Goal: Task Accomplishment & Management: Manage account settings

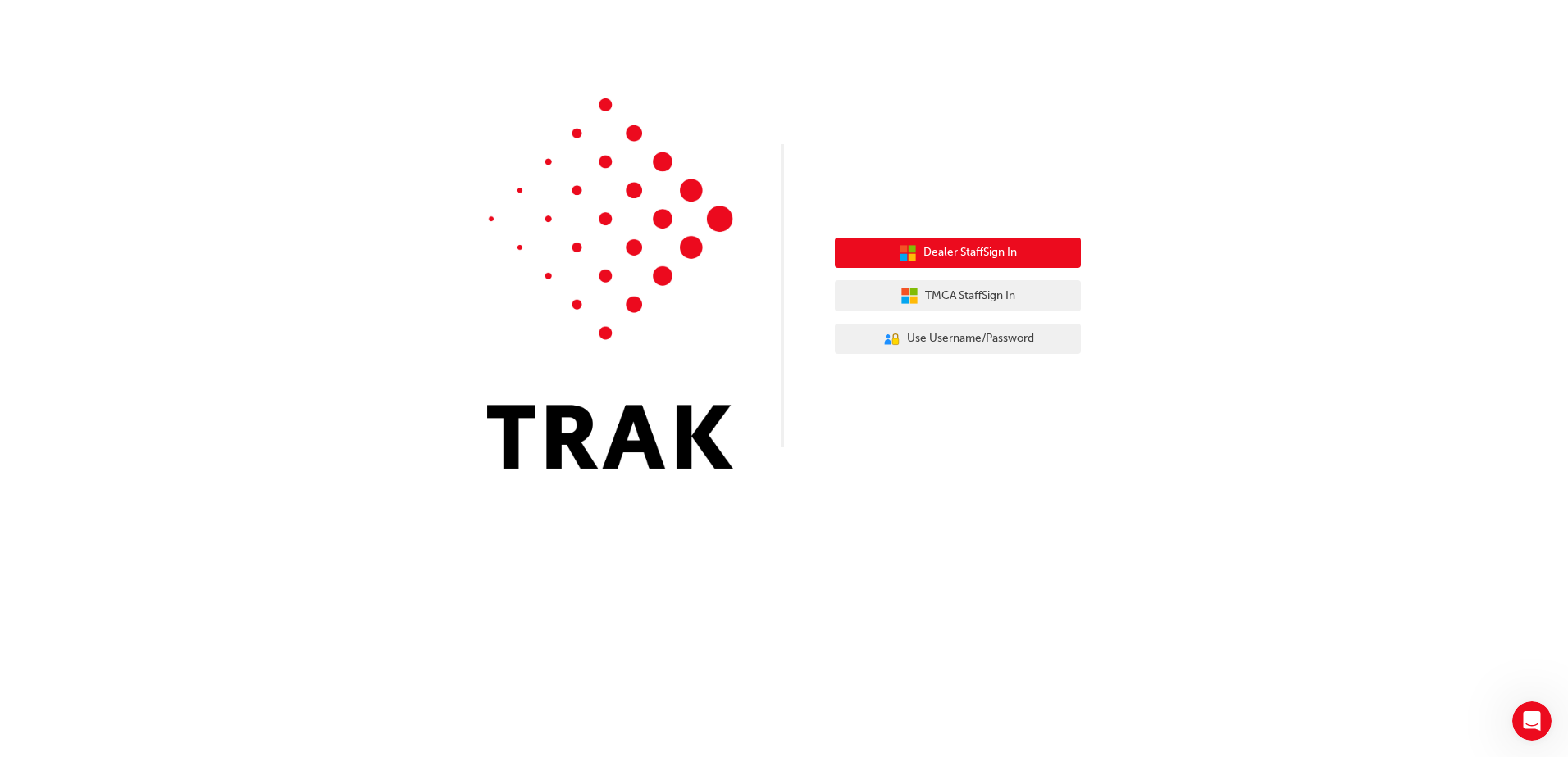
click at [977, 254] on span "Dealer Staff Sign In" at bounding box center [969, 253] width 93 height 19
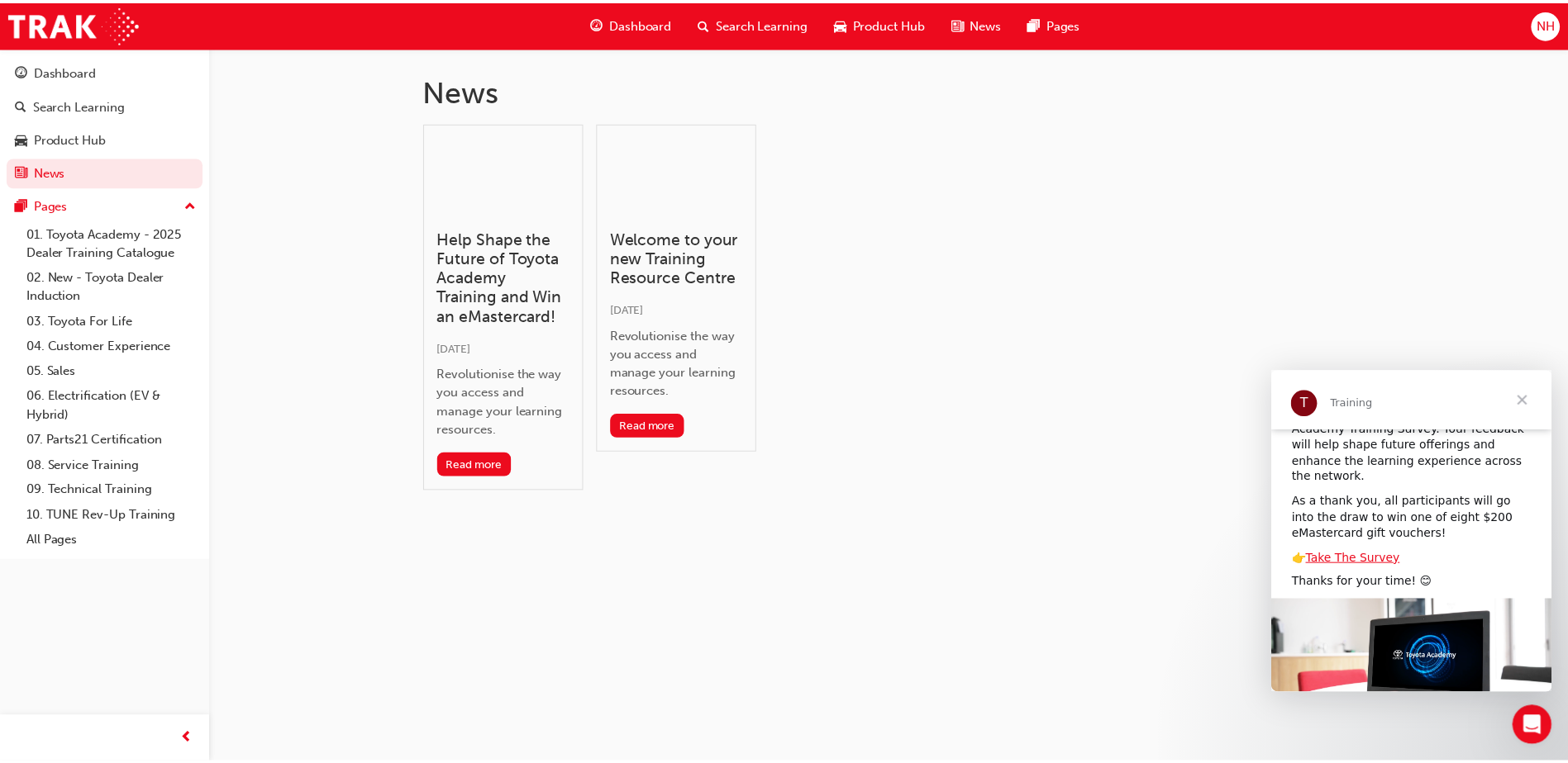
scroll to position [93, 0]
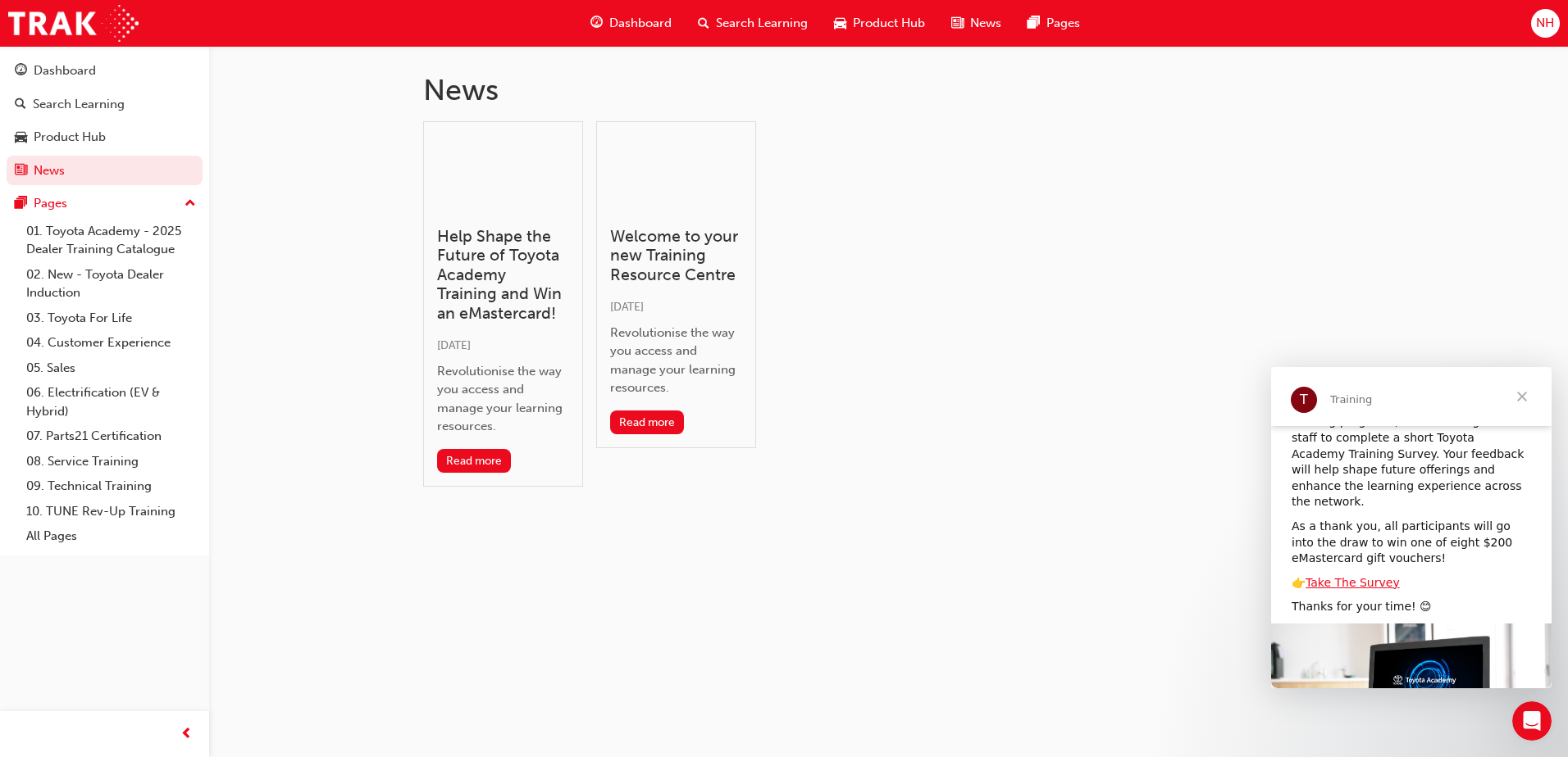
click at [1519, 400] on span "Close" at bounding box center [1521, 397] width 59 height 59
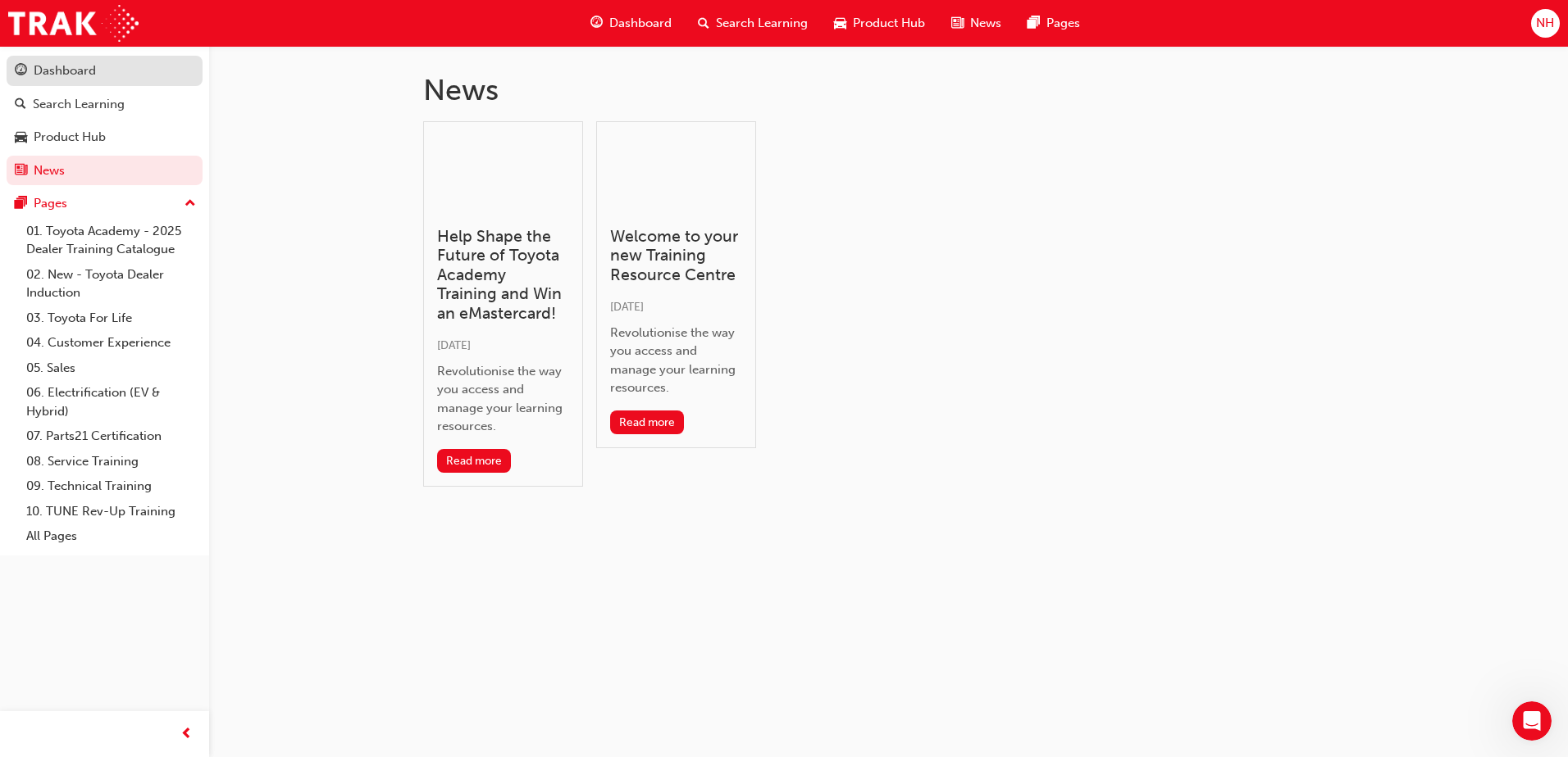
click at [82, 76] on div "Dashboard" at bounding box center [64, 71] width 63 height 19
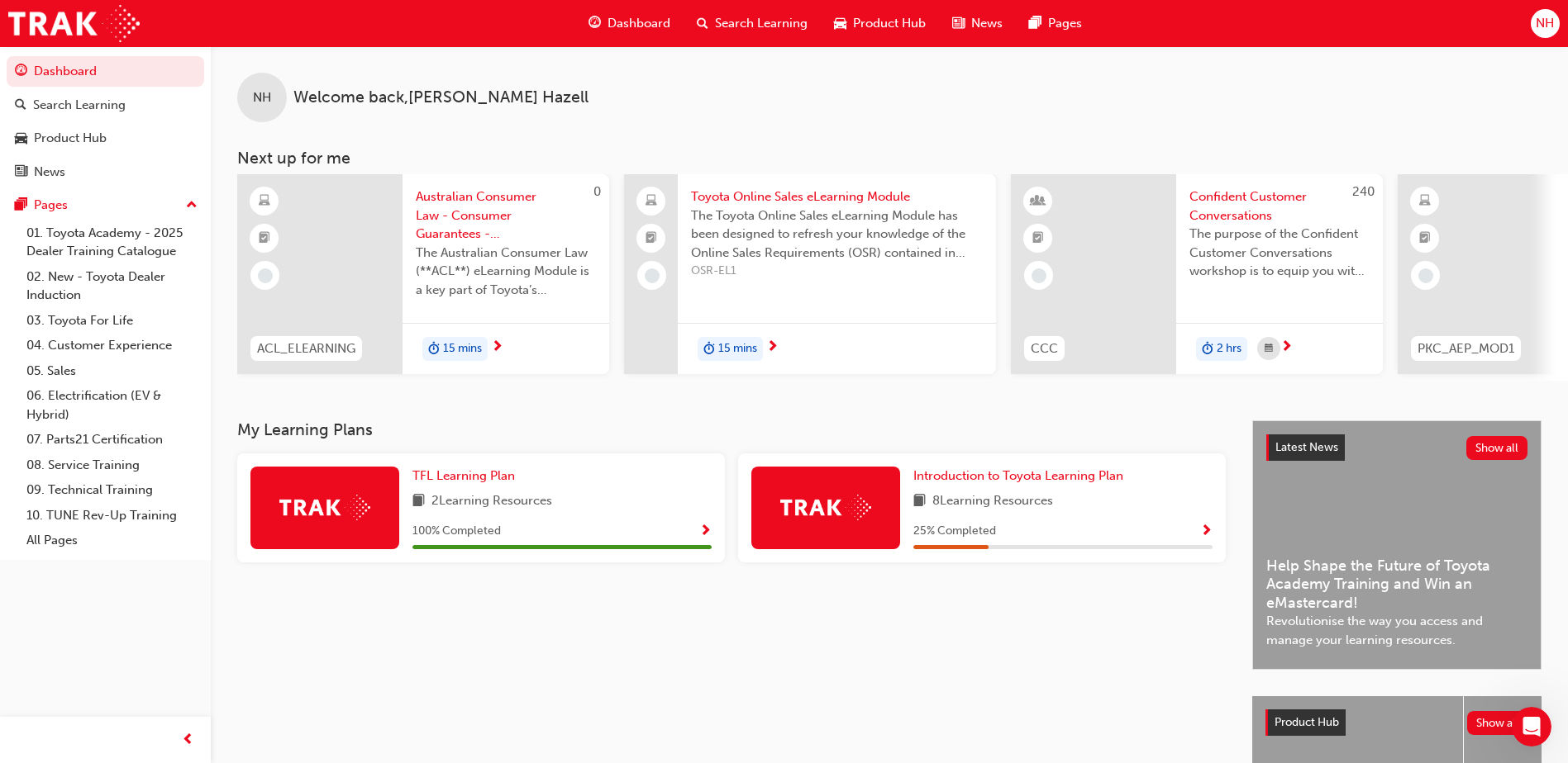
click at [1544, 20] on span "NH" at bounding box center [1545, 23] width 18 height 19
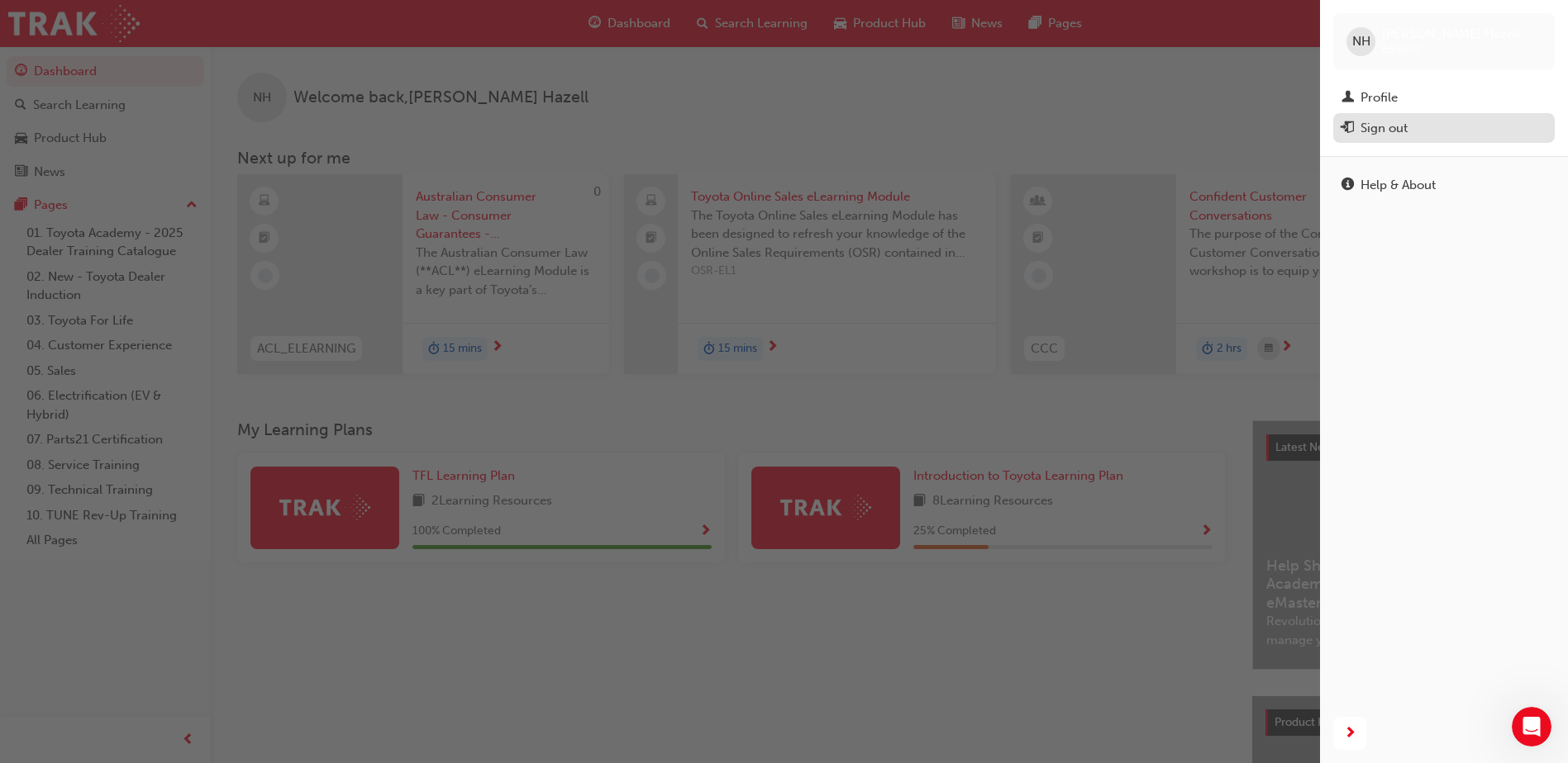
click at [1389, 126] on div "Sign out" at bounding box center [1384, 128] width 47 height 19
